Goal: Transaction & Acquisition: Book appointment/travel/reservation

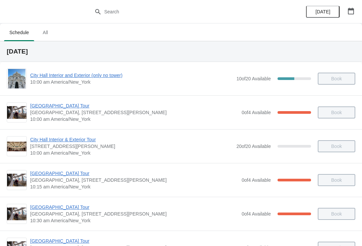
click at [350, 16] on button "button" at bounding box center [351, 11] width 12 height 12
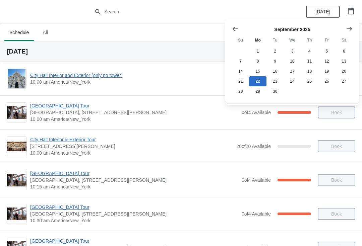
click at [237, 27] on icon "Show previous month, August 2025" at bounding box center [235, 28] width 7 height 7
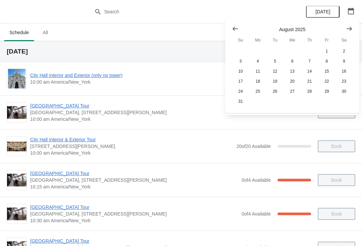
click at [235, 29] on icon "Show previous month, July 2025" at bounding box center [234, 29] width 5 height 4
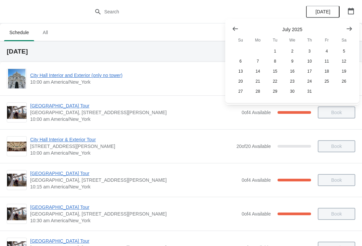
click at [235, 27] on icon "Show previous month, June 2025" at bounding box center [235, 28] width 7 height 7
click at [237, 28] on icon "Show previous month, May 2025" at bounding box center [235, 28] width 7 height 7
click at [236, 27] on icon "Show previous month, April 2025" at bounding box center [235, 28] width 7 height 7
click at [236, 27] on icon "Show previous month, March 2025" at bounding box center [235, 28] width 7 height 7
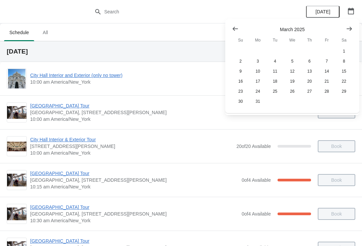
click at [237, 27] on icon "Show previous month, February 2025" at bounding box center [235, 28] width 7 height 7
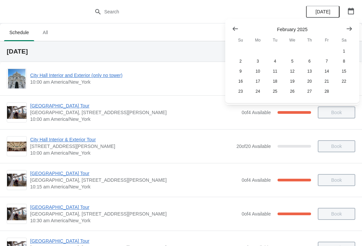
click at [240, 28] on button "Show previous month, January 2025" at bounding box center [235, 29] width 12 height 12
click at [296, 92] on button "29" at bounding box center [291, 91] width 17 height 10
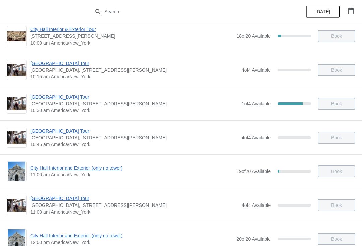
scroll to position [115, 0]
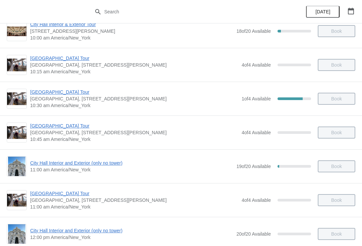
click at [53, 94] on span "[GEOGRAPHIC_DATA] Tour" at bounding box center [134, 92] width 208 height 7
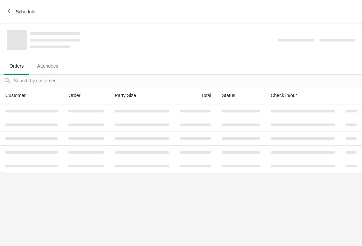
scroll to position [0, 0]
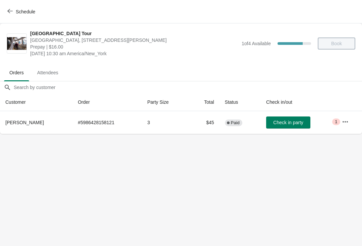
click at [9, 15] on button "Schedule" at bounding box center [21, 12] width 37 height 12
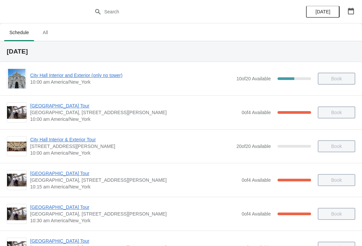
click at [350, 13] on icon "button" at bounding box center [350, 11] width 7 height 7
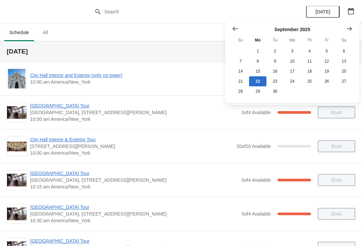
click at [237, 29] on icon "Show previous month, August 2025" at bounding box center [235, 28] width 7 height 7
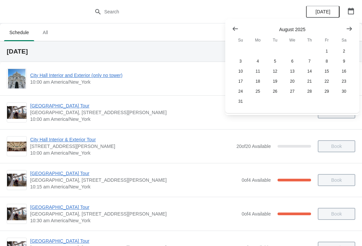
click at [239, 27] on button "Show previous month, July 2025" at bounding box center [235, 29] width 12 height 12
click at [236, 28] on icon "Show previous month, July 2025" at bounding box center [235, 28] width 7 height 7
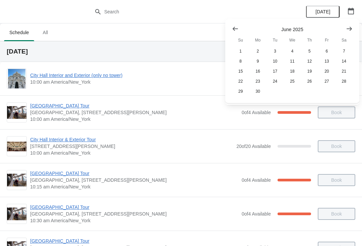
click at [235, 28] on icon "Show previous month, May 2025" at bounding box center [234, 29] width 5 height 4
click at [235, 28] on icon "Show previous month, April 2025" at bounding box center [234, 29] width 5 height 4
click at [236, 25] on icon "Show previous month, March 2025" at bounding box center [235, 28] width 7 height 7
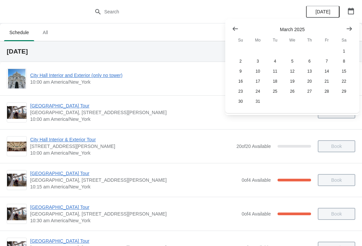
click at [241, 25] on button "Show previous month, February 2025" at bounding box center [235, 29] width 12 height 12
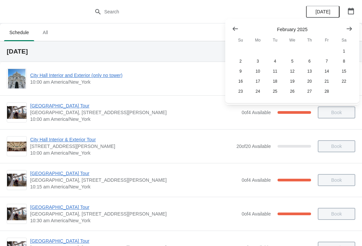
click at [238, 29] on icon "Show previous month, January 2025" at bounding box center [235, 28] width 7 height 7
click at [240, 30] on button "Show previous month, December 2024" at bounding box center [235, 29] width 12 height 12
click at [239, 28] on button "Show previous month, November 2024" at bounding box center [235, 29] width 12 height 12
click at [345, 28] on button "Show next month, December 2024" at bounding box center [349, 29] width 12 height 12
click at [346, 26] on icon "Show next month, January 2025" at bounding box center [349, 28] width 7 height 7
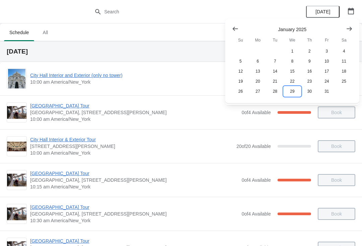
click at [292, 96] on button "29" at bounding box center [291, 91] width 17 height 10
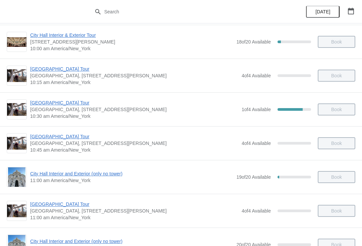
scroll to position [106, 0]
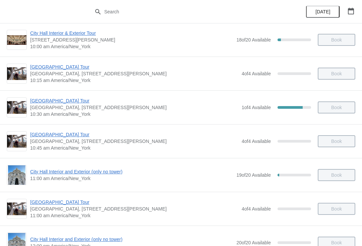
click at [112, 173] on span "City Hall Interior and Exterior (only no tower)" at bounding box center [131, 171] width 203 height 7
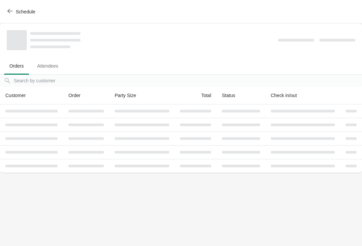
scroll to position [0, 0]
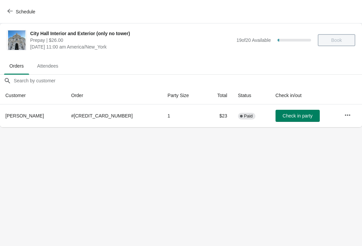
click at [12, 12] on icon "button" at bounding box center [9, 10] width 5 height 5
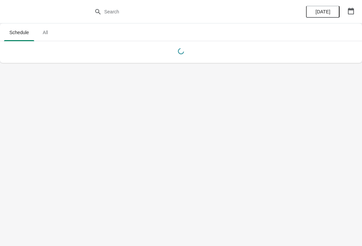
click at [347, 15] on button "button" at bounding box center [351, 11] width 12 height 12
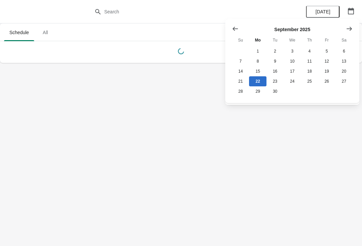
click at [234, 27] on icon "Show previous month, August 2025" at bounding box center [235, 28] width 7 height 7
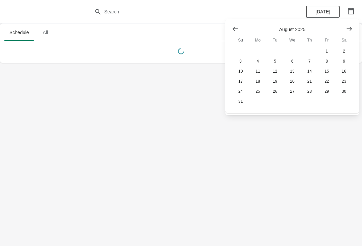
click at [235, 27] on icon "Show previous month, July 2025" at bounding box center [235, 28] width 7 height 7
click at [232, 29] on icon "Show previous month, July 2025" at bounding box center [235, 28] width 7 height 7
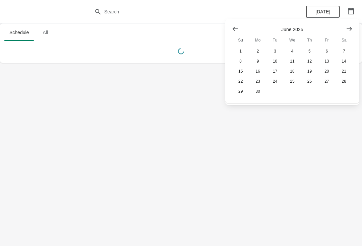
click at [232, 34] on button "Show previous month, May 2025" at bounding box center [235, 29] width 12 height 12
click at [233, 33] on button "Show previous month, April 2025" at bounding box center [235, 29] width 12 height 12
click at [233, 30] on icon "Show previous month, March 2025" at bounding box center [235, 28] width 7 height 7
click at [232, 31] on icon "Show previous month, March 2025" at bounding box center [235, 28] width 7 height 7
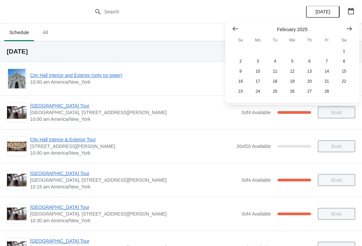
click at [231, 31] on button "Show previous month, January 2025" at bounding box center [235, 29] width 12 height 12
click at [296, 92] on button "29" at bounding box center [291, 91] width 17 height 10
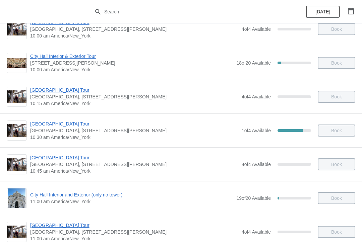
scroll to position [83, 0]
click at [63, 127] on span "[GEOGRAPHIC_DATA] Tour" at bounding box center [134, 124] width 208 height 7
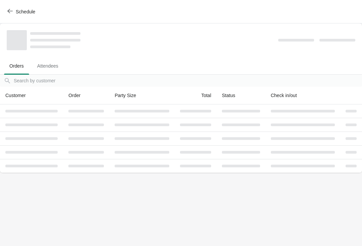
scroll to position [0, 0]
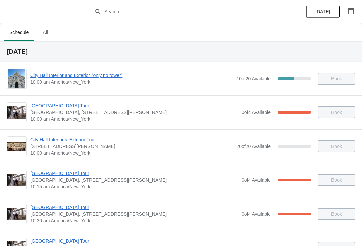
click at [350, 15] on button "button" at bounding box center [351, 11] width 12 height 12
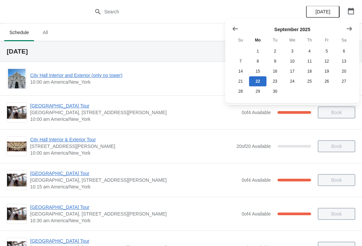
click at [349, 28] on icon "Show next month, October 2025" at bounding box center [348, 28] width 5 height 4
click at [310, 52] on button "2" at bounding box center [309, 51] width 17 height 10
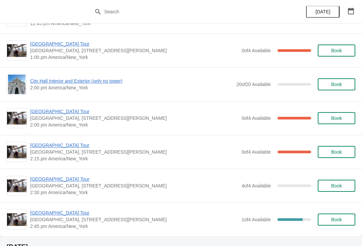
scroll to position [502, 0]
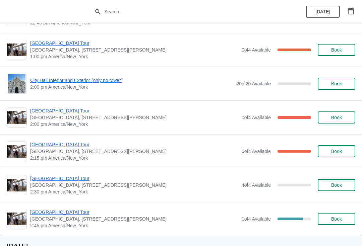
click at [335, 188] on span "Book" at bounding box center [336, 184] width 11 height 5
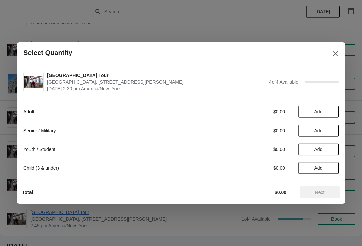
click at [311, 168] on span "Add" at bounding box center [318, 167] width 28 height 5
click at [331, 169] on icon at bounding box center [329, 168] width 7 height 7
click at [307, 194] on span "Next" at bounding box center [319, 192] width 29 height 5
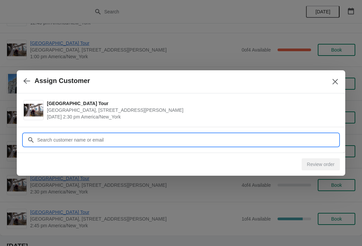
click at [157, 141] on input "Customer" at bounding box center [187, 140] width 301 height 12
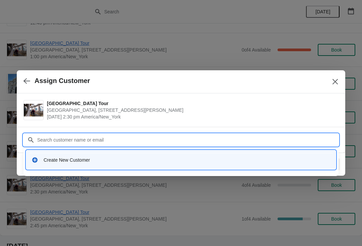
click at [115, 161] on div "Create New Customer" at bounding box center [187, 160] width 287 height 7
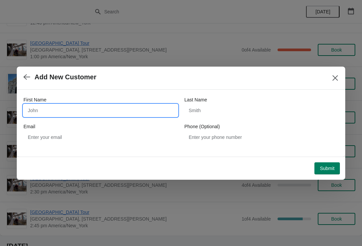
click at [123, 108] on input "First Name" at bounding box center [100, 110] width 154 height 12
type input "[PERSON_NAME]"
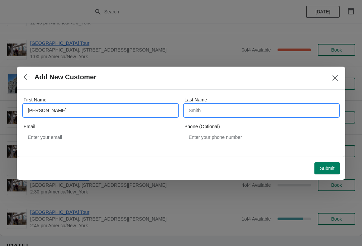
click at [234, 116] on input "Last Name" at bounding box center [261, 110] width 154 height 12
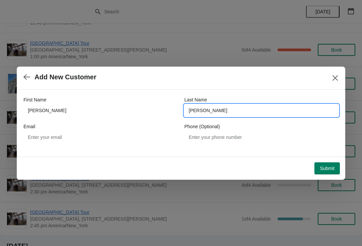
type input "[PERSON_NAME]"
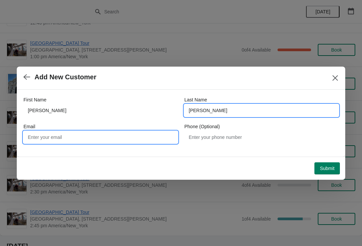
click at [107, 141] on input "Email" at bounding box center [100, 137] width 154 height 12
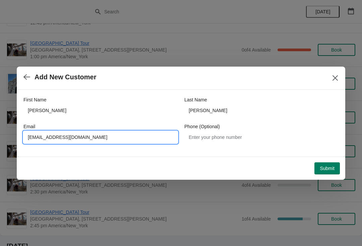
type input "[EMAIL_ADDRESS][DOMAIN_NAME]"
click at [326, 173] on button "Submit" at bounding box center [326, 168] width 25 height 12
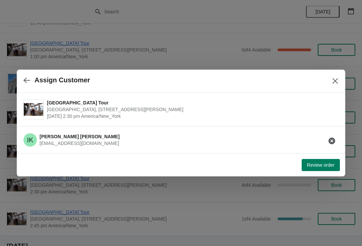
click at [314, 168] on span "Review order" at bounding box center [320, 164] width 27 height 5
